Goal: Find specific page/section: Find specific page/section

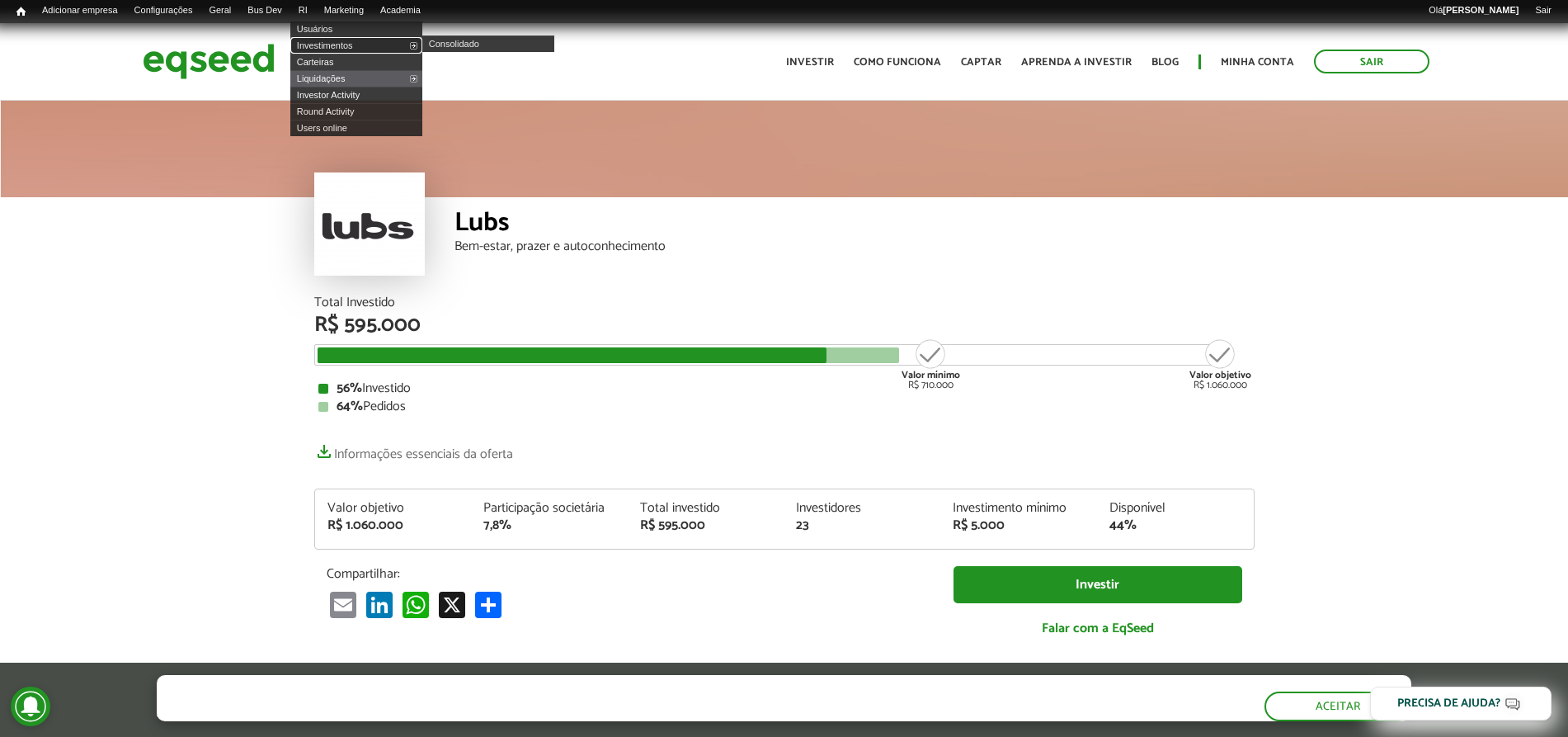
click at [333, 42] on link "Investimentos" at bounding box center [356, 45] width 132 height 17
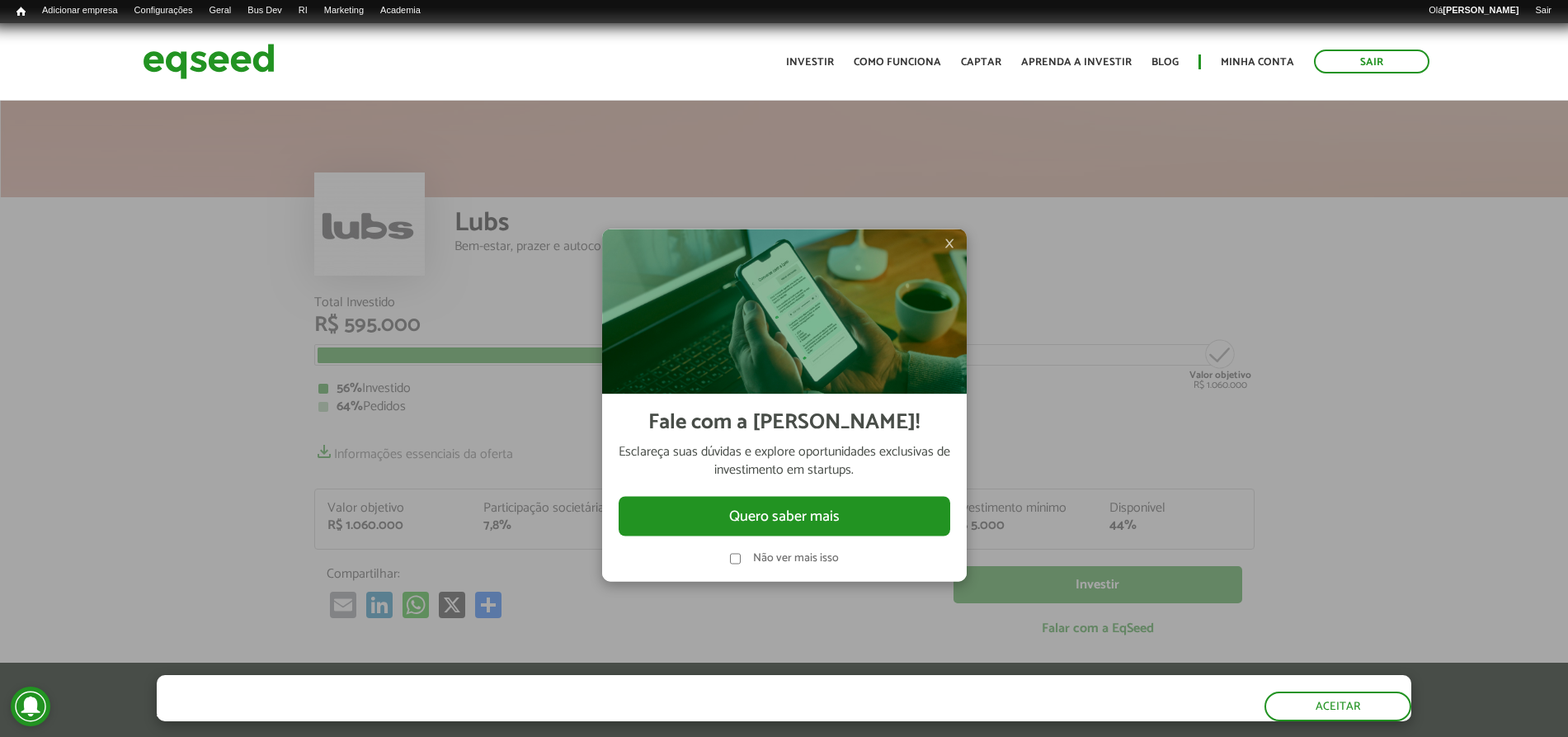
click at [955, 238] on img at bounding box center [784, 312] width 365 height 165
